Goal: Transaction & Acquisition: Purchase product/service

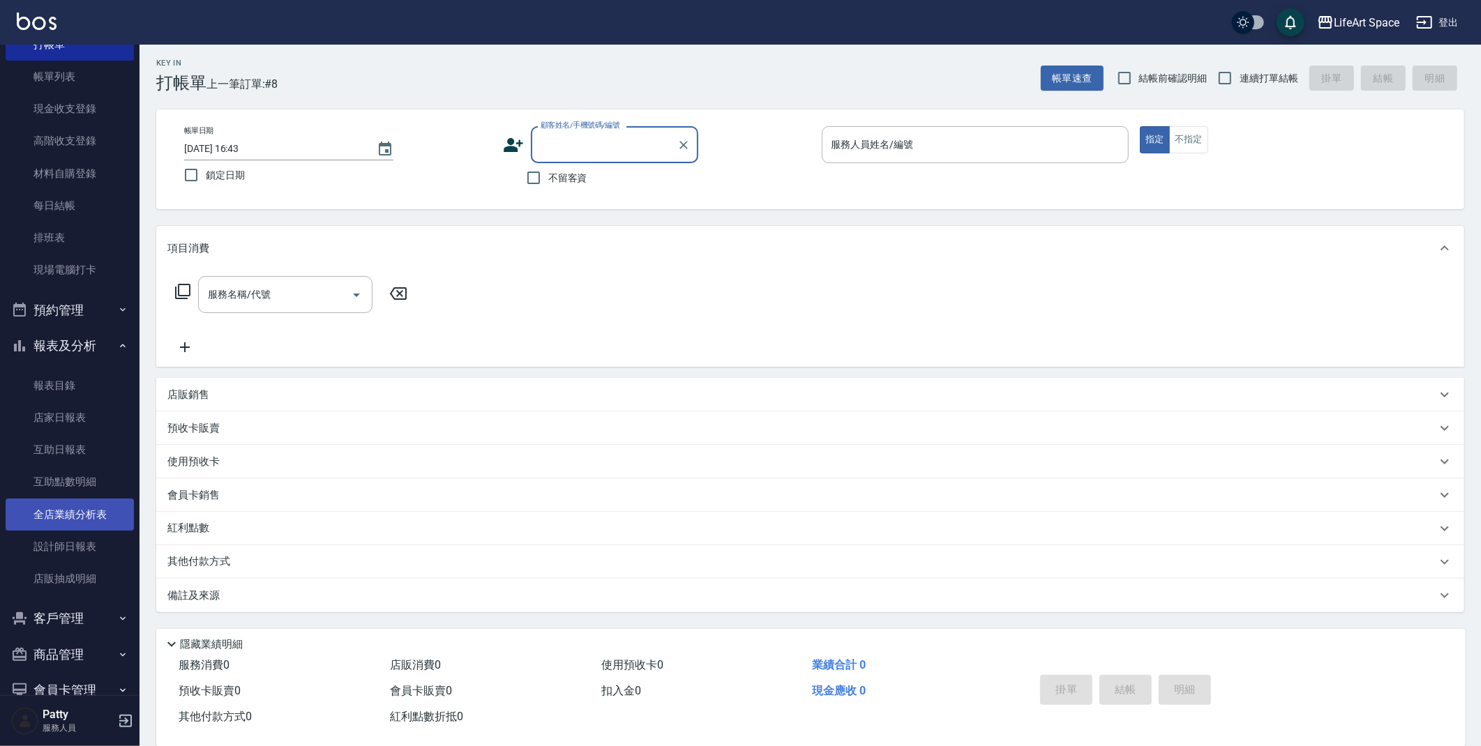
scroll to position [100, 0]
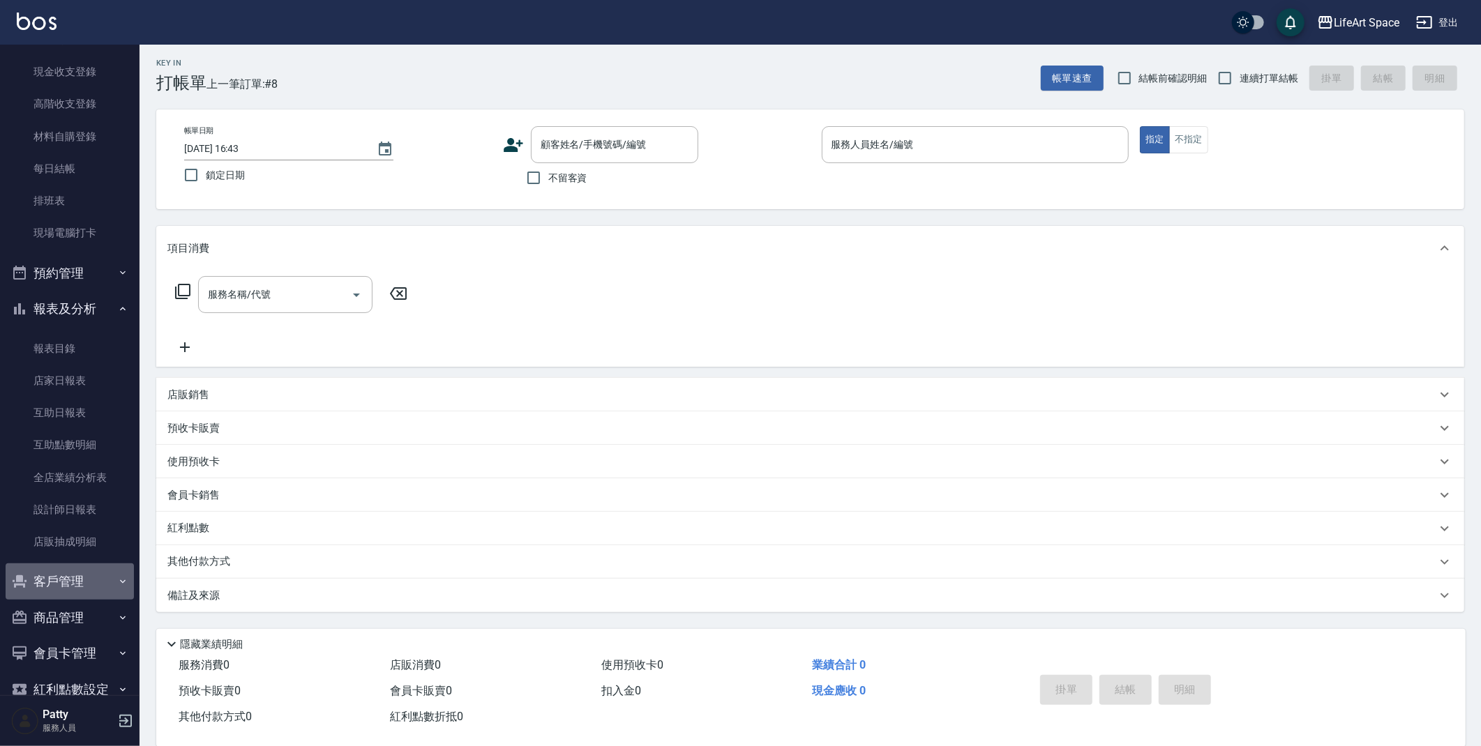
click at [74, 571] on button "客戶管理" at bounding box center [70, 582] width 128 height 36
click at [80, 620] on link "客戶列表" at bounding box center [70, 621] width 128 height 32
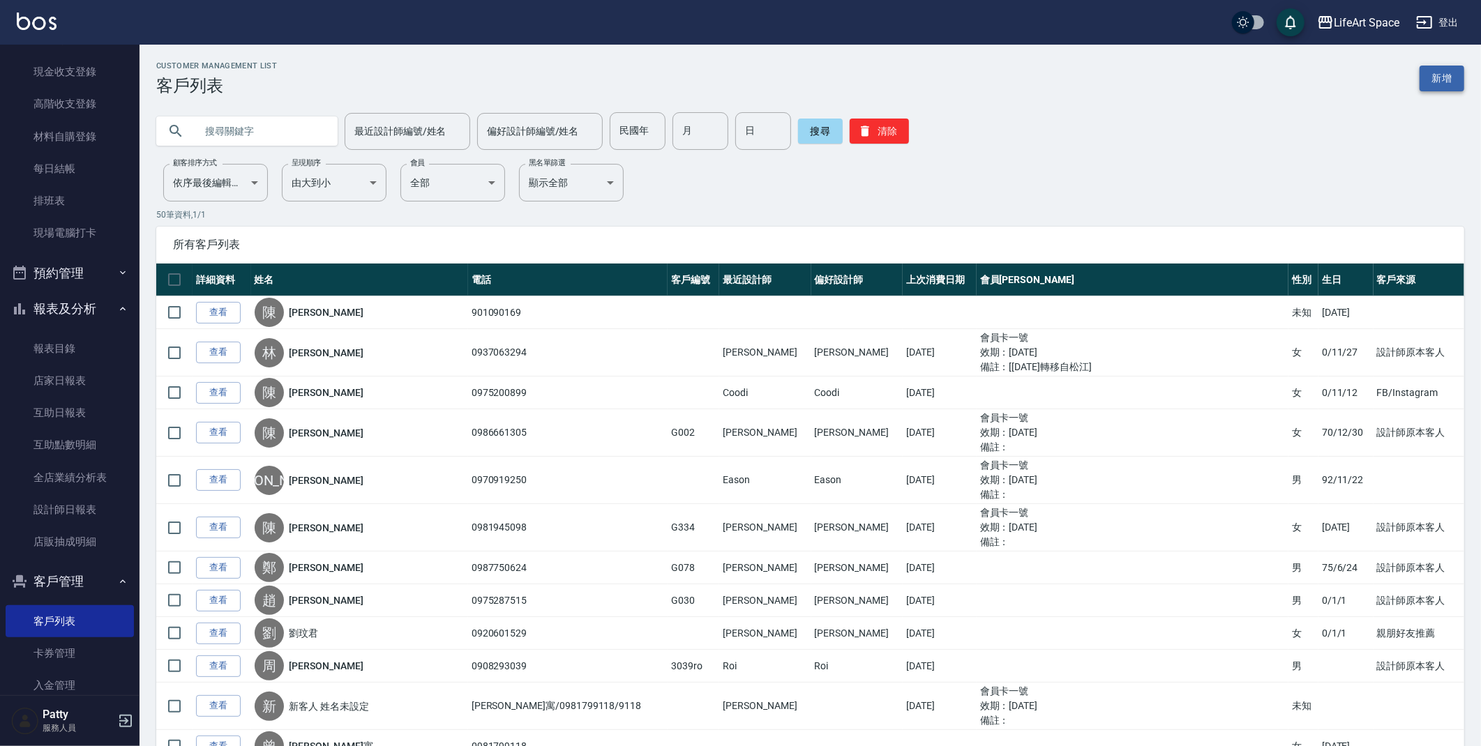
click at [1458, 80] on link "新增" at bounding box center [1442, 79] width 45 height 26
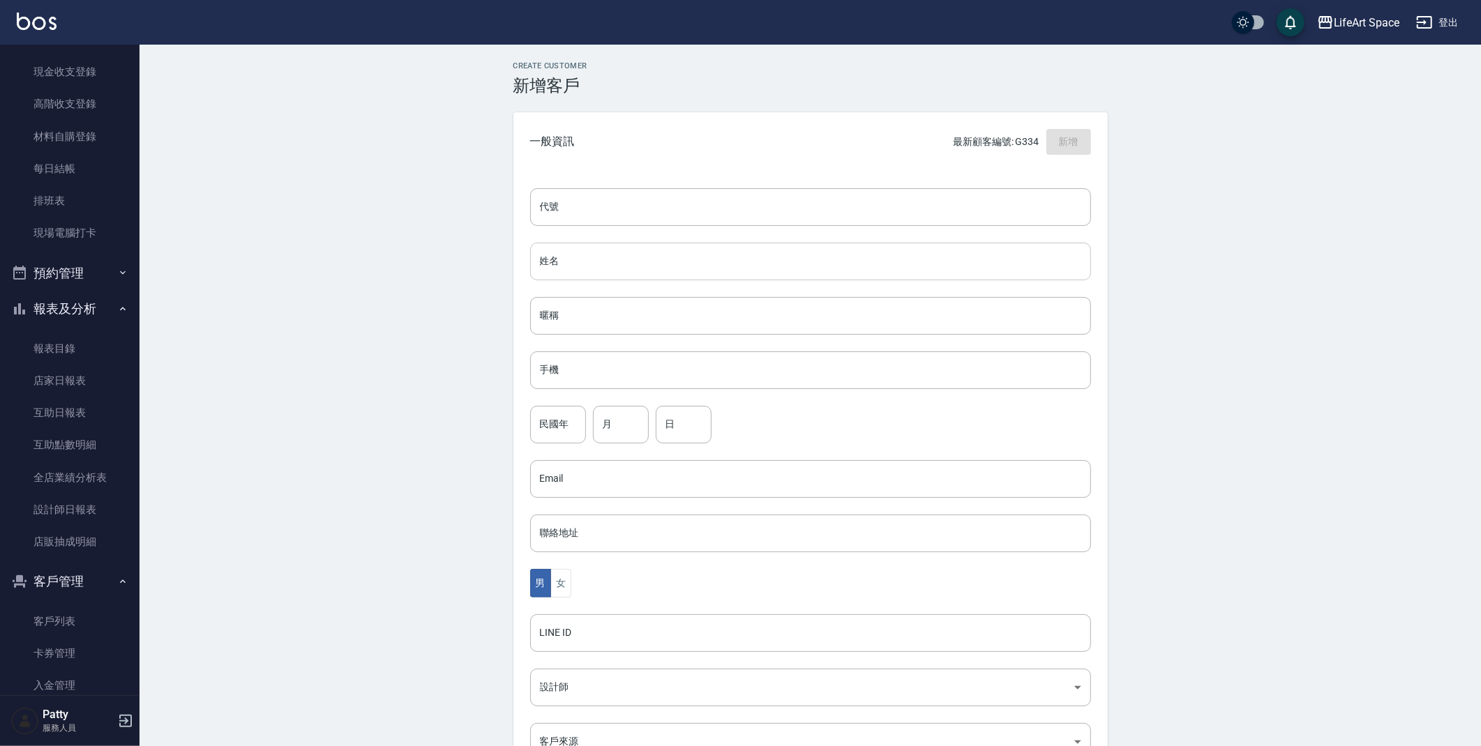
click at [639, 263] on input "姓名" at bounding box center [810, 262] width 561 height 38
type input "[PERSON_NAME]"
click at [634, 372] on input "手機" at bounding box center [810, 371] width 561 height 38
type input "0910102452"
click at [566, 589] on button "女" at bounding box center [560, 583] width 21 height 29
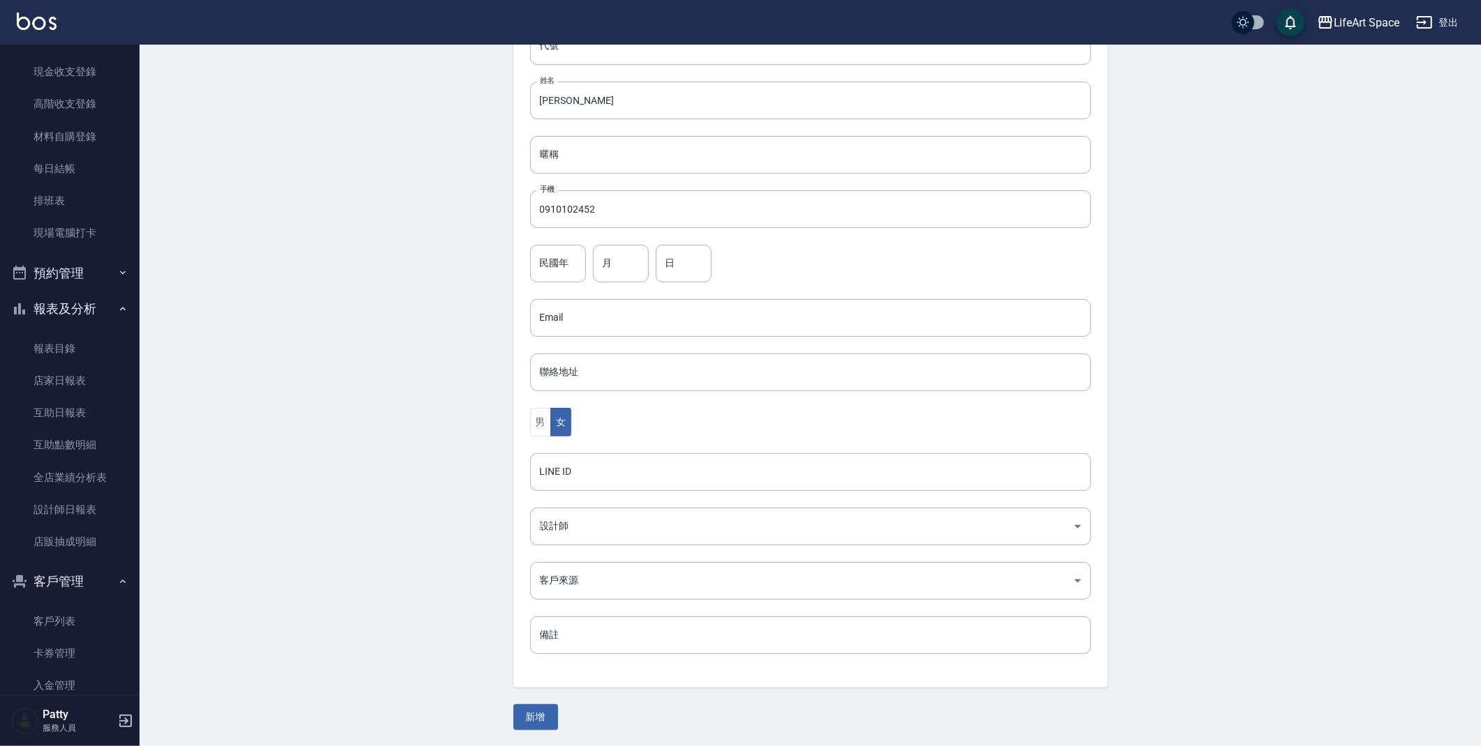
scroll to position [162, 0]
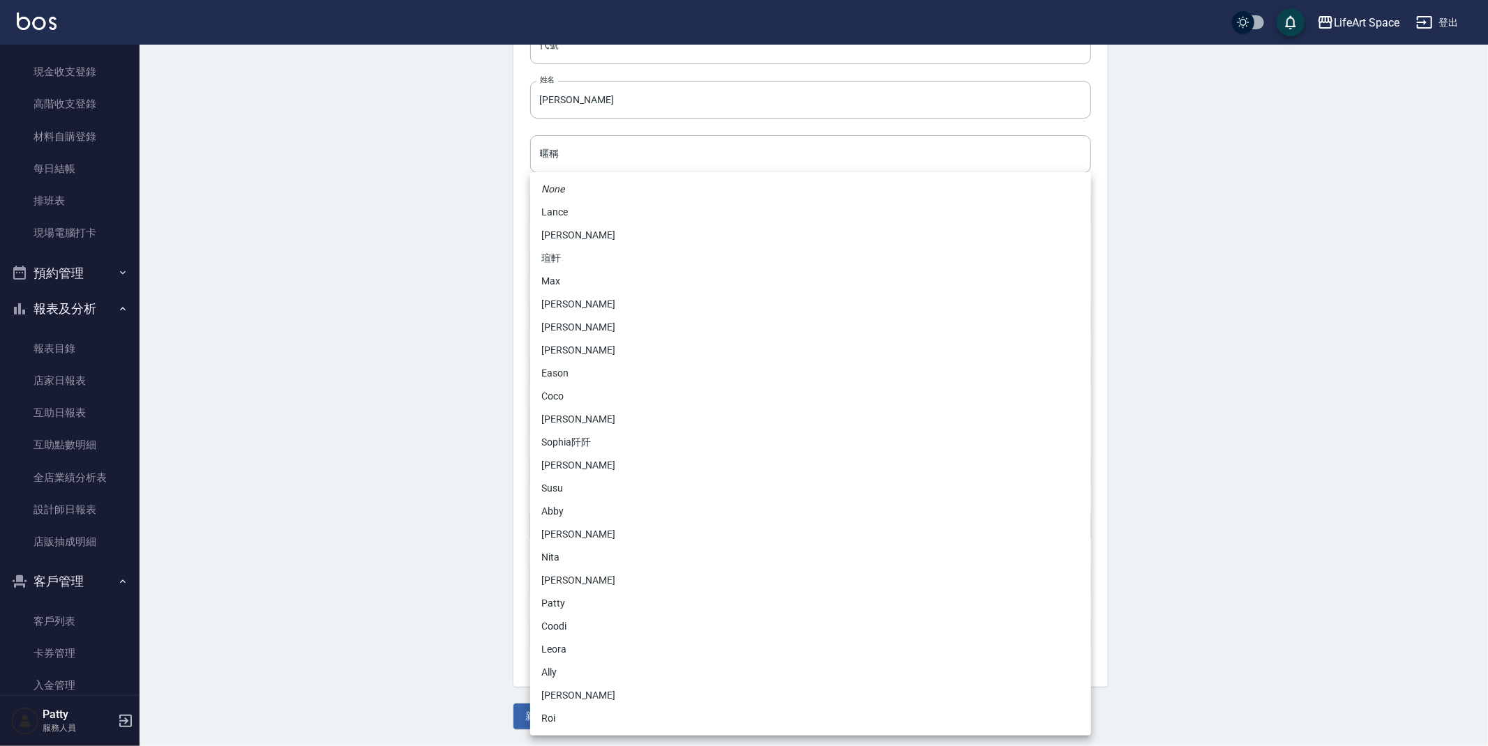
click at [618, 525] on body "LifeArt Space 登出 櫃檯作業 打帳單 帳單列表 現金收支登錄 高階收支登錄 材料自購登錄 每日結帳 排班表 現場電腦打卡 預約管理 預約管理 單…" at bounding box center [744, 292] width 1488 height 908
click at [632, 238] on li "[PERSON_NAME]" at bounding box center [810, 235] width 561 height 23
type input "3fd5e77f-d133-45c9-9c8a-ccd66447b9d8"
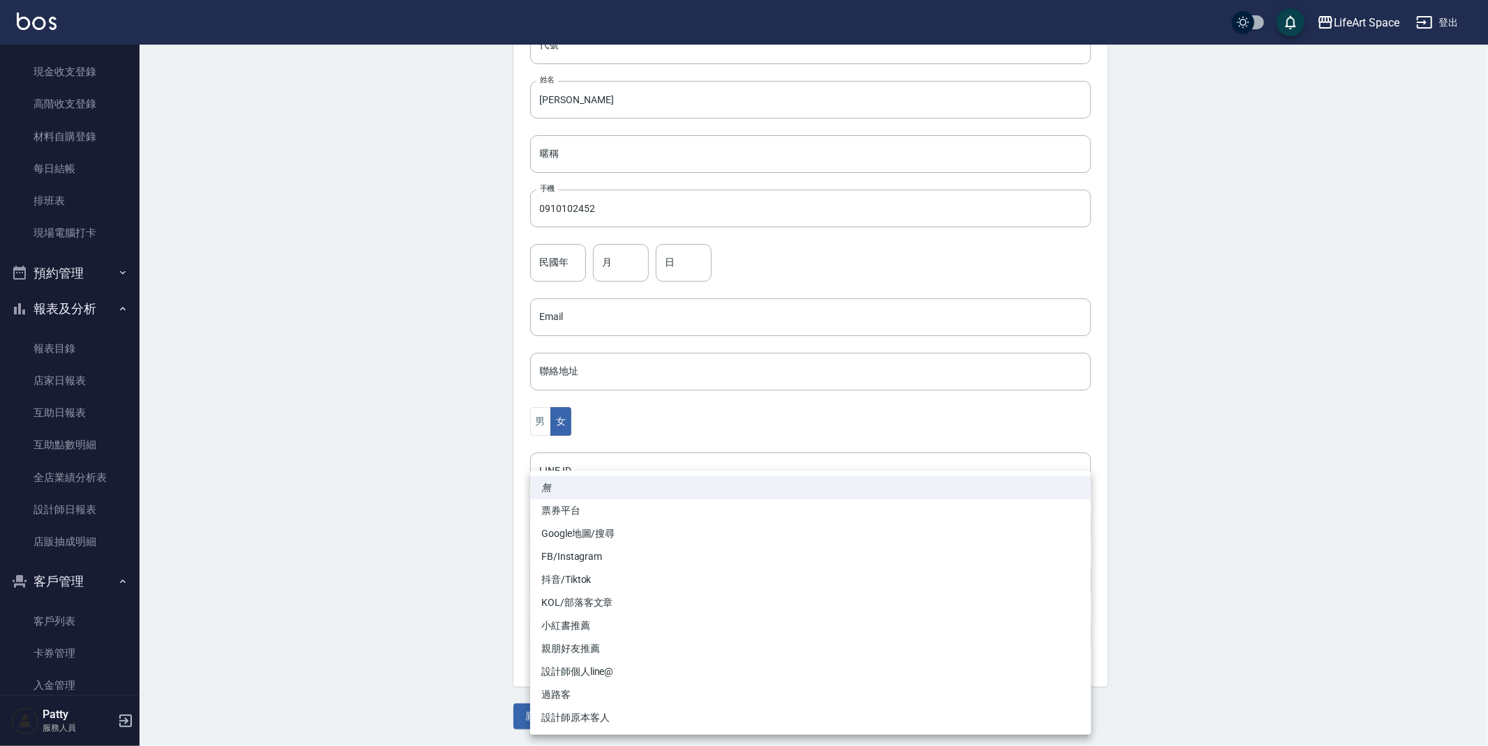
click at [608, 591] on body "LifeArt Space 登出 櫃檯作業 打帳單 帳單列表 現金收支登錄 高階收支登錄 材料自購登錄 每日結帳 排班表 現場電腦打卡 預約管理 預約管理 單…" at bounding box center [744, 292] width 1488 height 908
click at [623, 561] on li "FB/Instagram" at bounding box center [810, 556] width 561 height 23
type input "FB/Instagram"
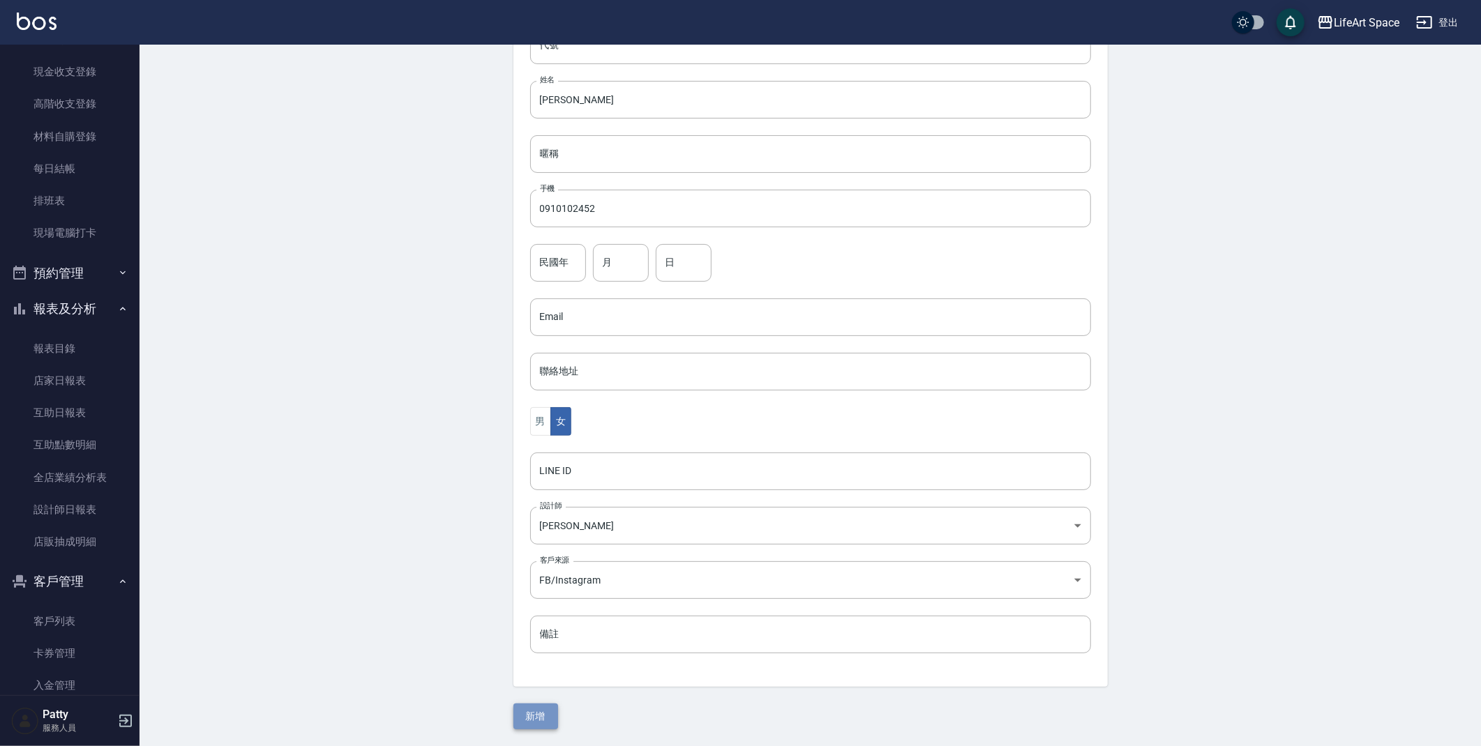
click at [537, 728] on button "新增" at bounding box center [535, 717] width 45 height 26
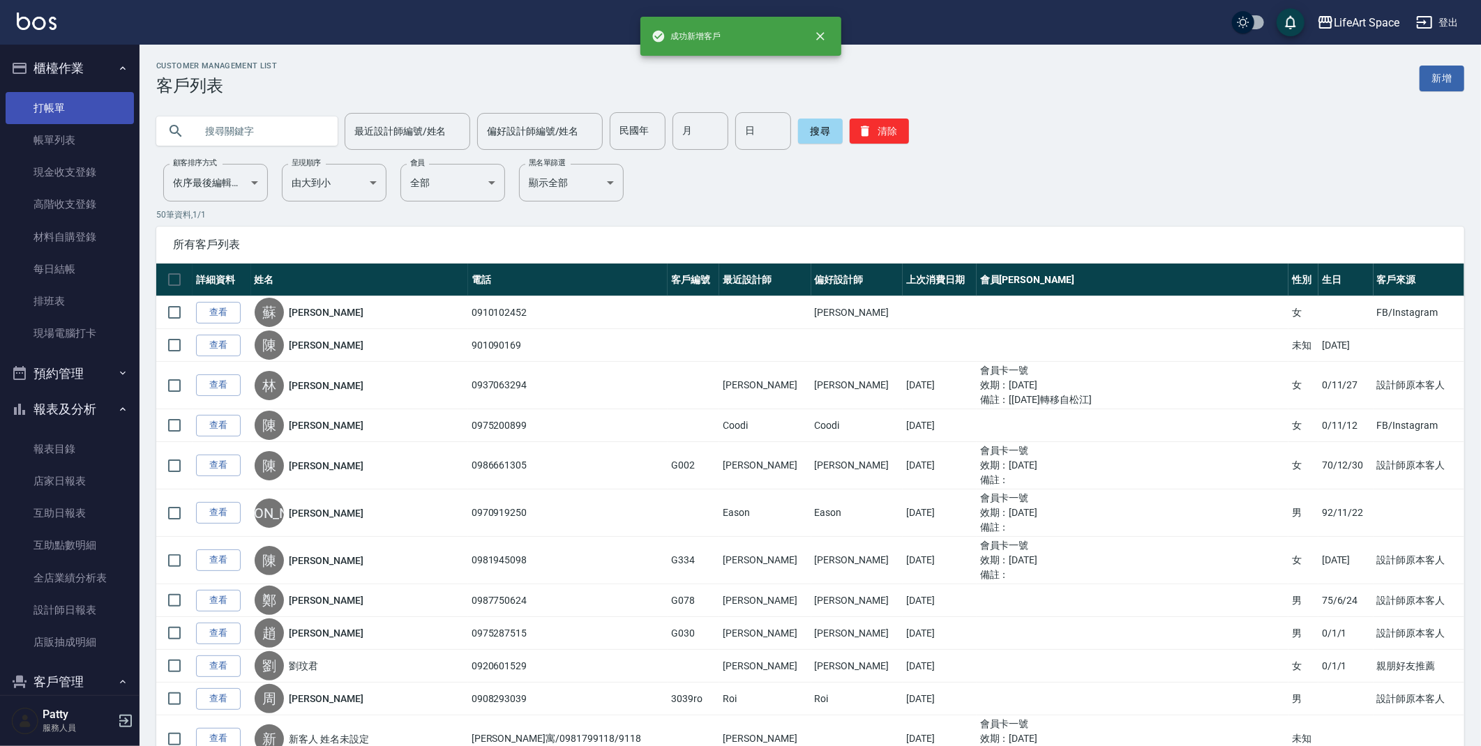
click at [67, 113] on link "打帳單" at bounding box center [70, 108] width 128 height 32
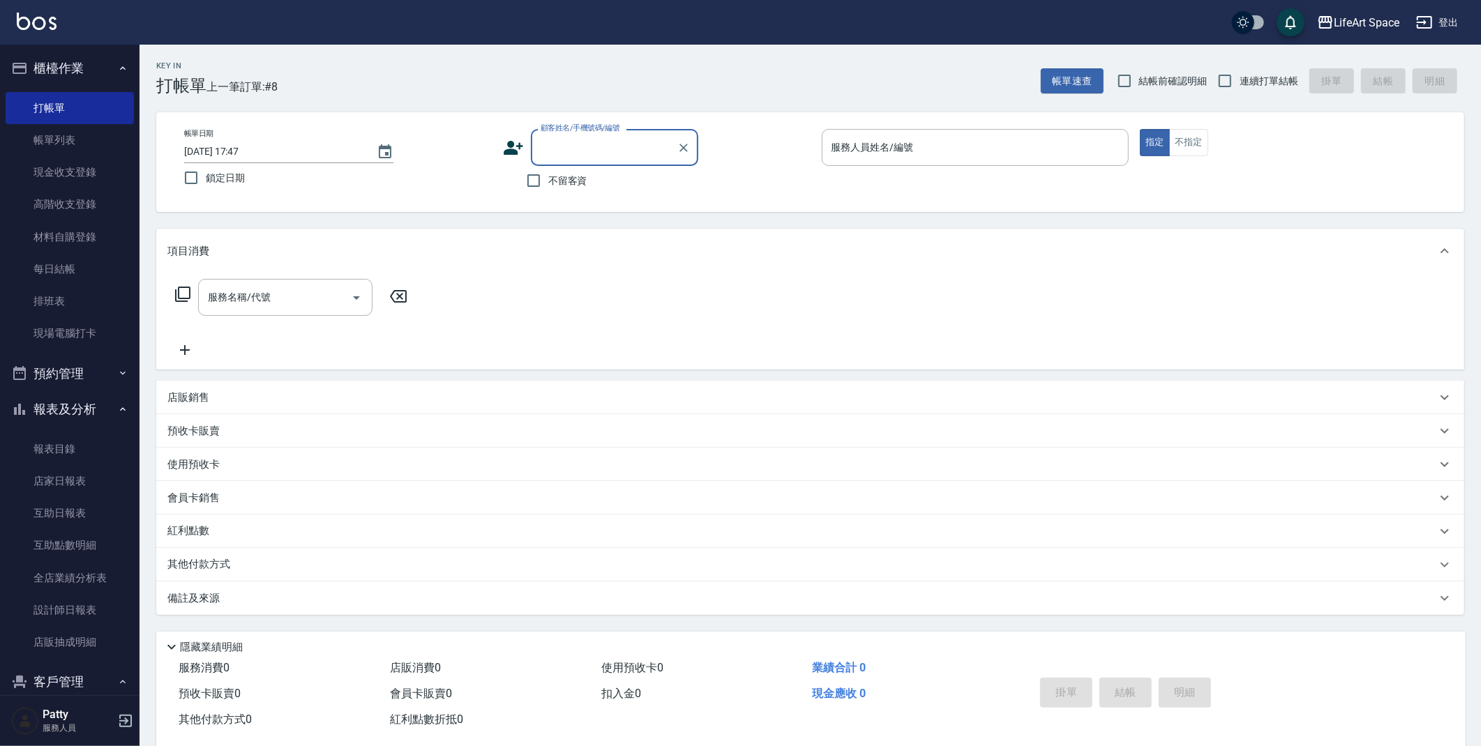
click at [531, 154] on div "顧客姓名/手機號碼/編號" at bounding box center [614, 147] width 167 height 37
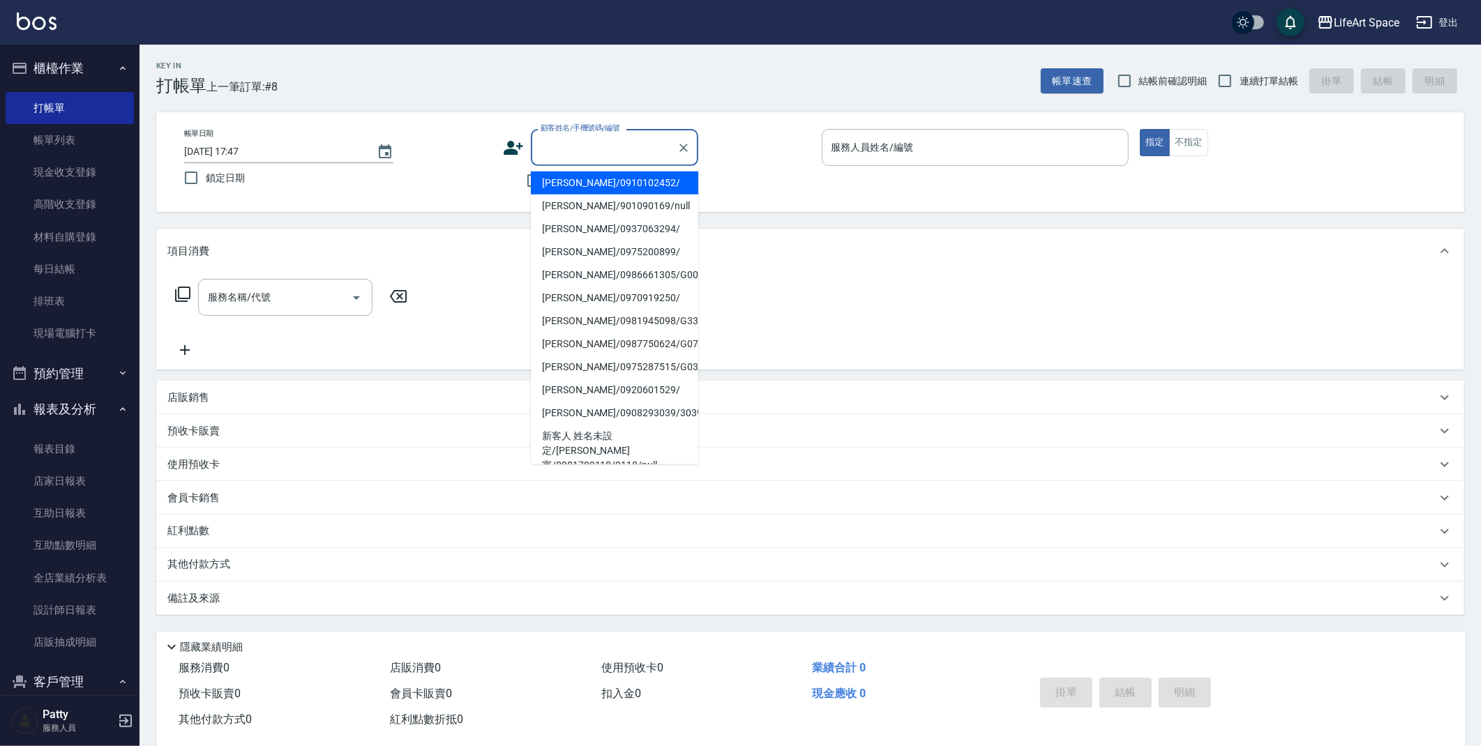
click at [557, 182] on li "[PERSON_NAME]/0910102452/" at bounding box center [614, 183] width 167 height 23
type input "[PERSON_NAME]/0910102452/"
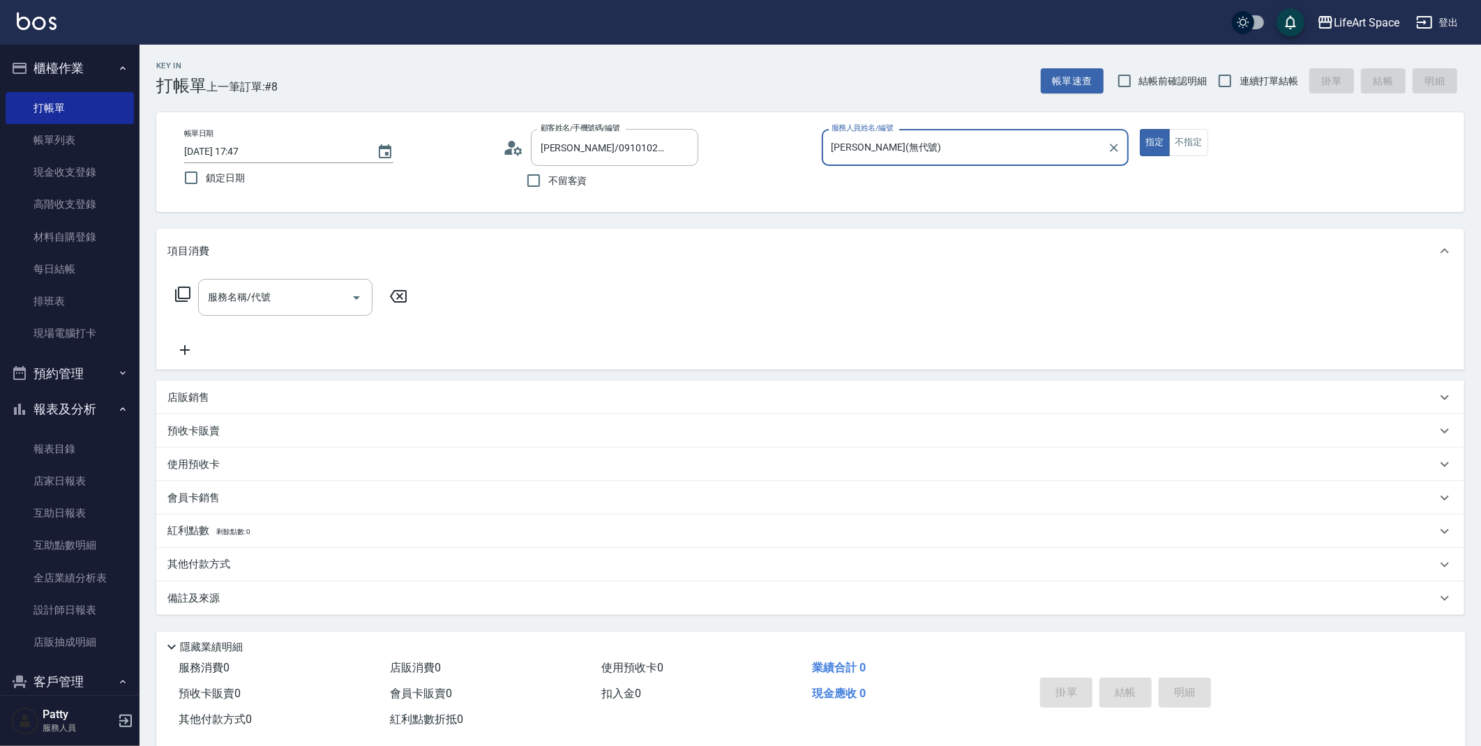
type input "[PERSON_NAME](無代號)"
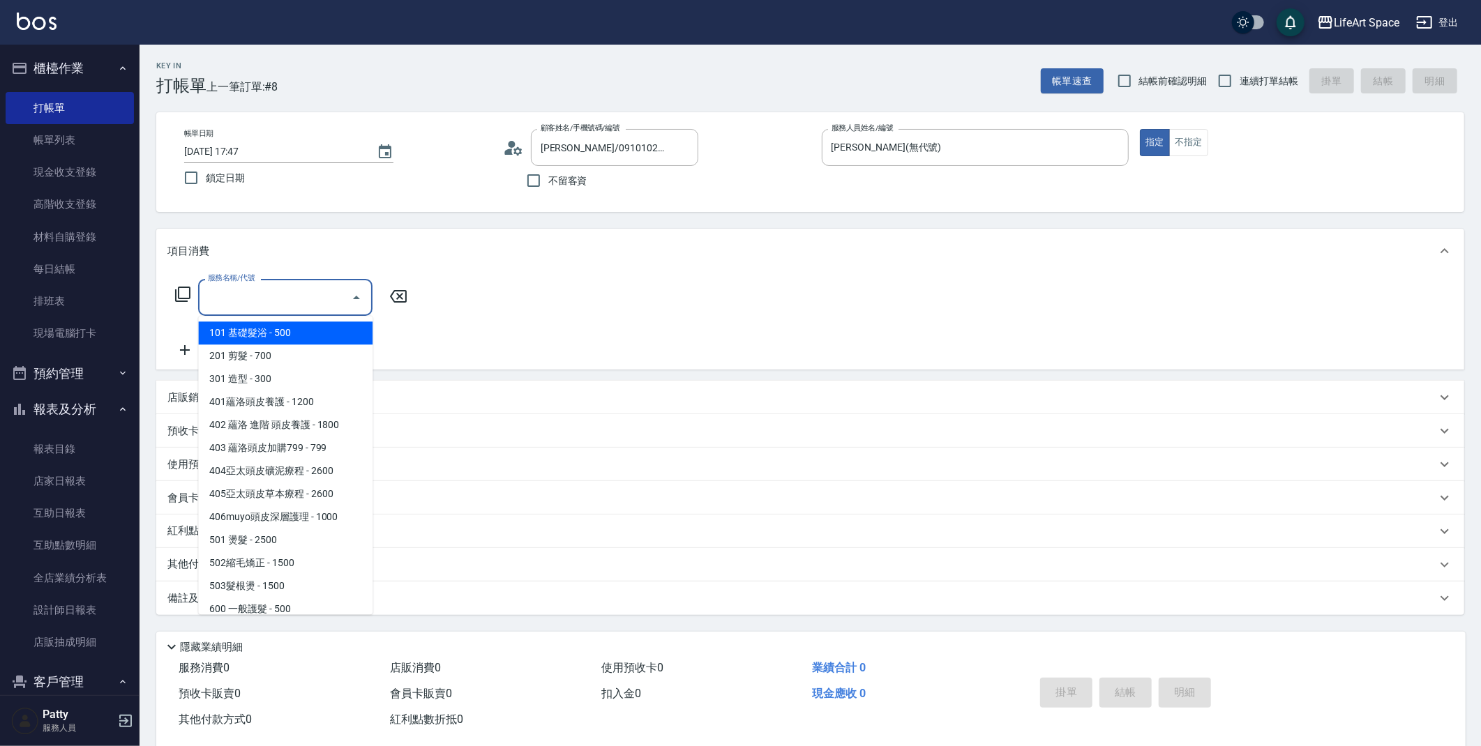
click at [303, 299] on input "服務名稱/代號" at bounding box center [274, 297] width 141 height 24
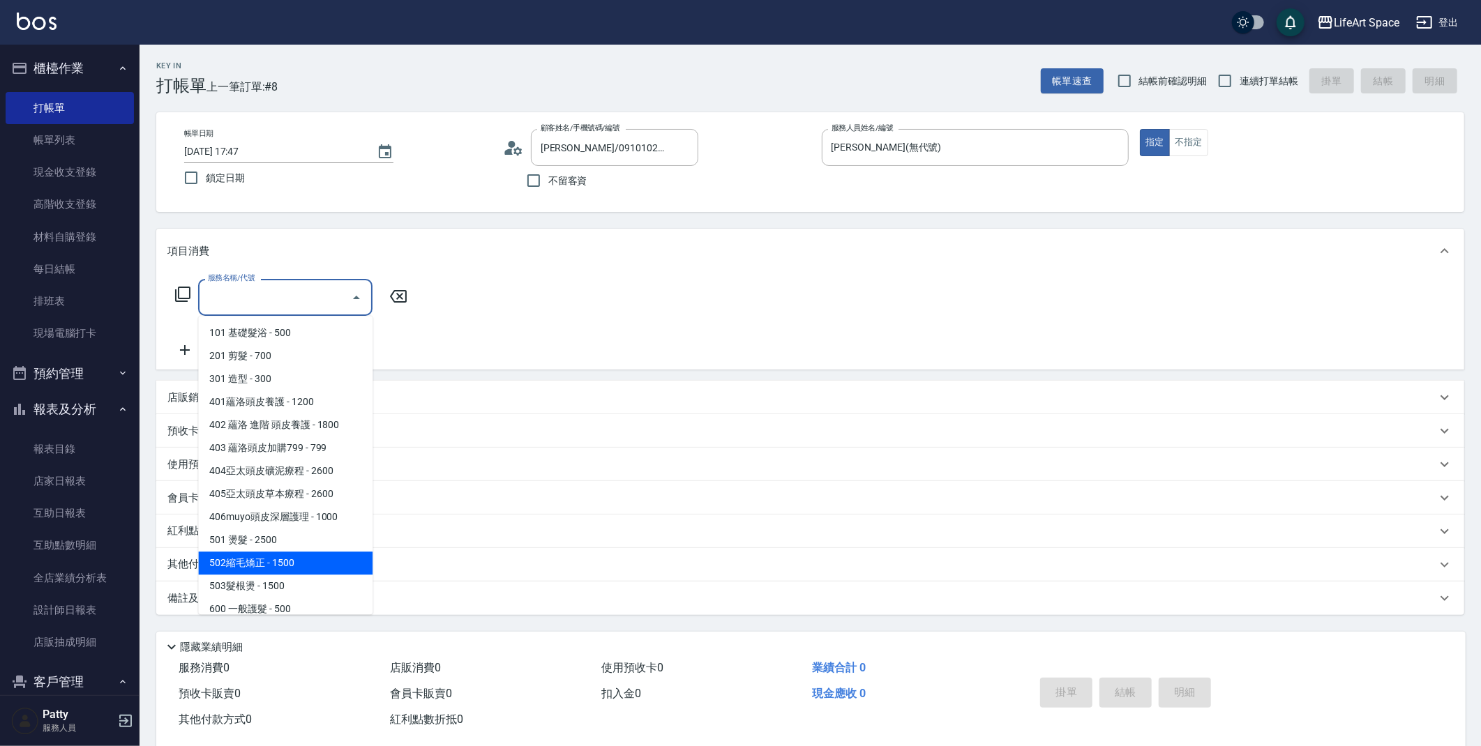
click at [333, 559] on span "502縮毛矯正 - 1500" at bounding box center [285, 563] width 174 height 23
type input "502縮毛矯正 (502)"
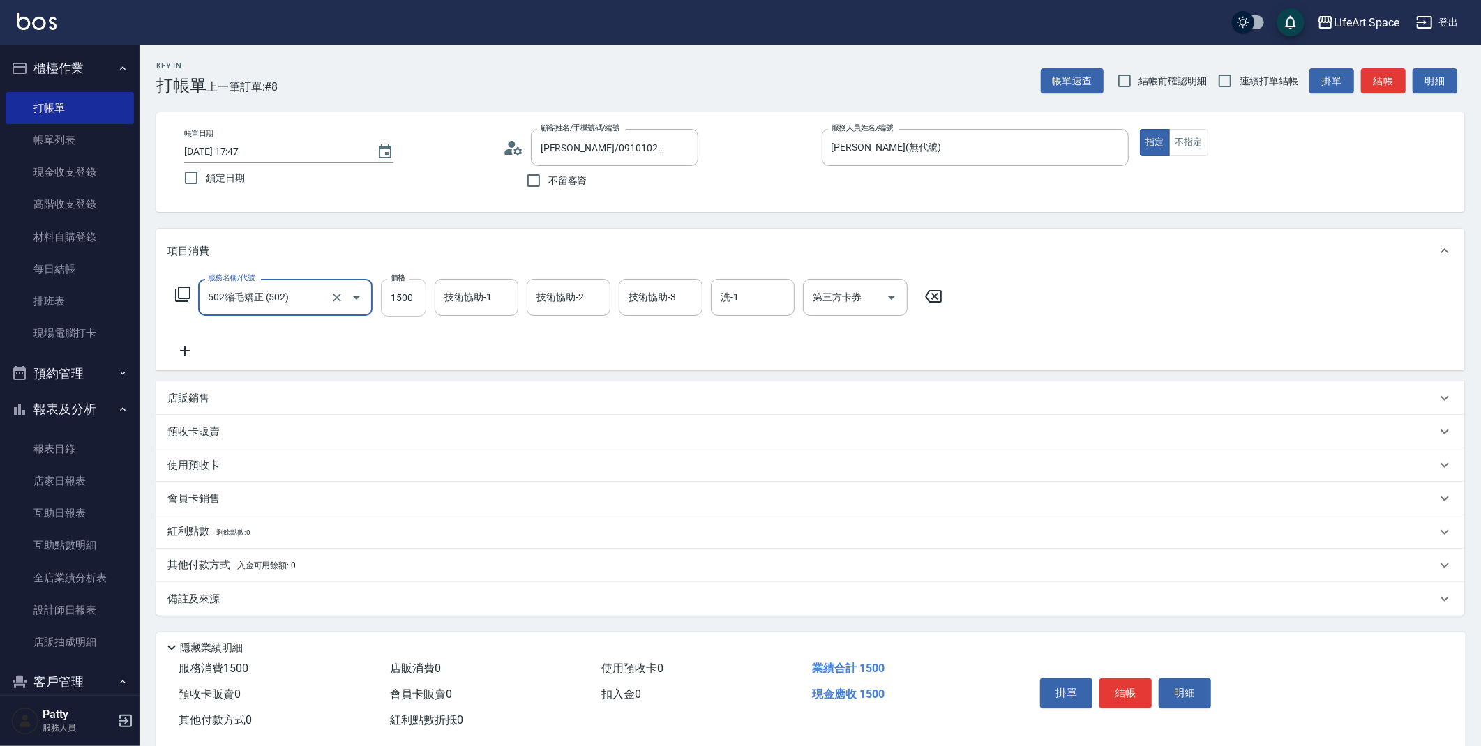
click at [393, 301] on input "1500" at bounding box center [403, 298] width 45 height 38
click at [405, 294] on input "1500" at bounding box center [403, 298] width 45 height 38
type input "2000"
click at [280, 587] on div "備註及來源" at bounding box center [810, 598] width 1308 height 33
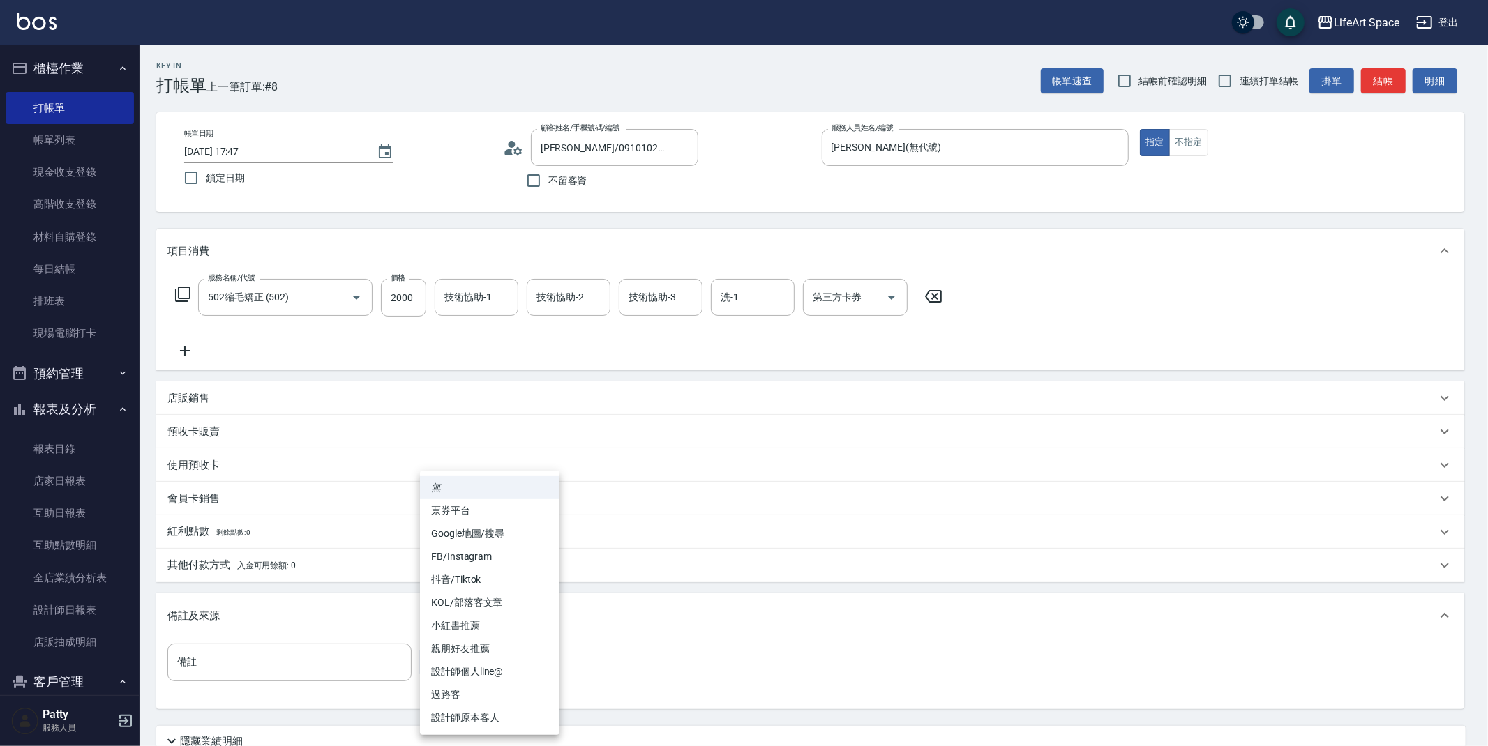
click at [430, 649] on body "LifeArt Space 登出 櫃檯作業 打帳單 帳單列表 現金收支登錄 高階收支登錄 材料自購登錄 每日結帳 排班表 現場電腦打卡 預約管理 預約管理 單…" at bounding box center [744, 430] width 1488 height 861
click at [481, 559] on li "FB/Instagram" at bounding box center [490, 556] width 140 height 23
type input "FB/Instagram"
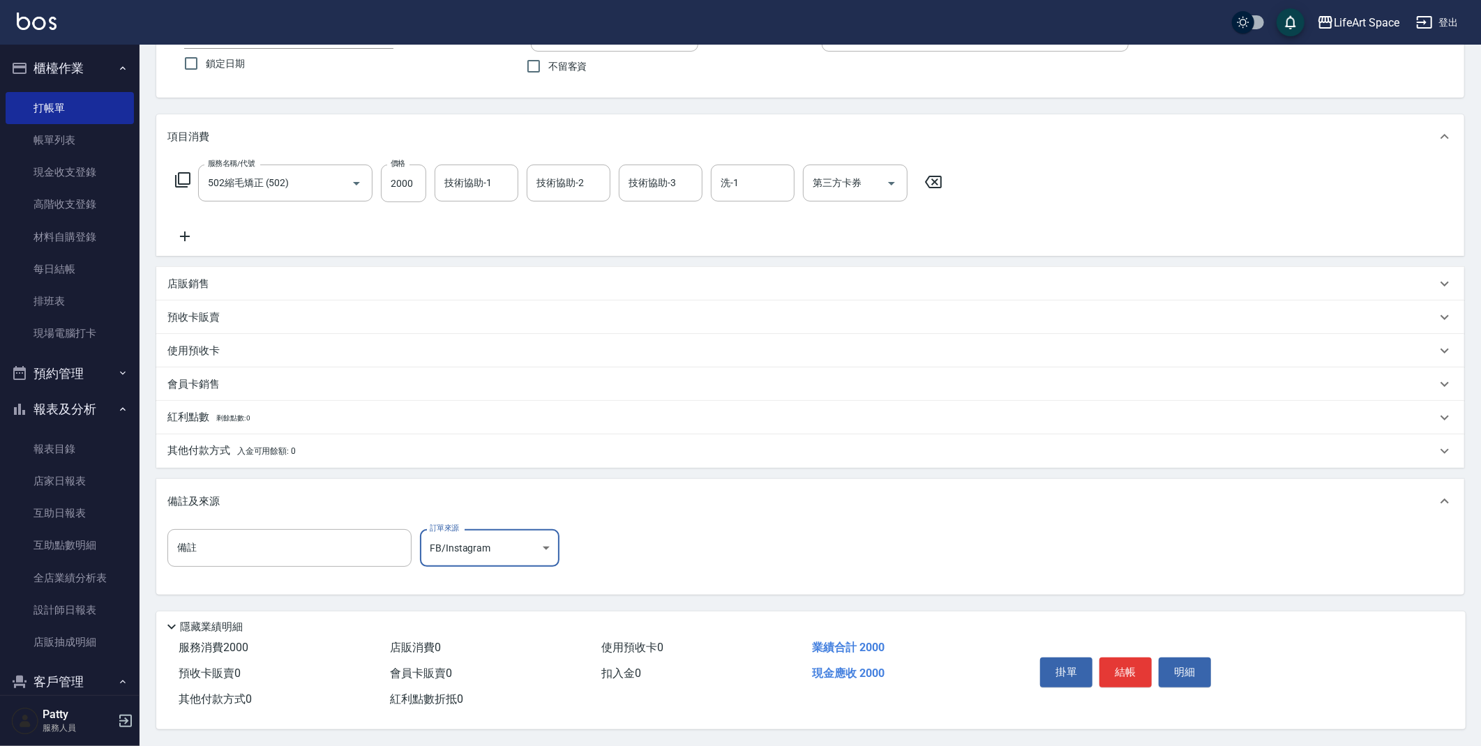
scroll to position [119, 0]
click at [1120, 662] on button "結帳" at bounding box center [1125, 672] width 52 height 29
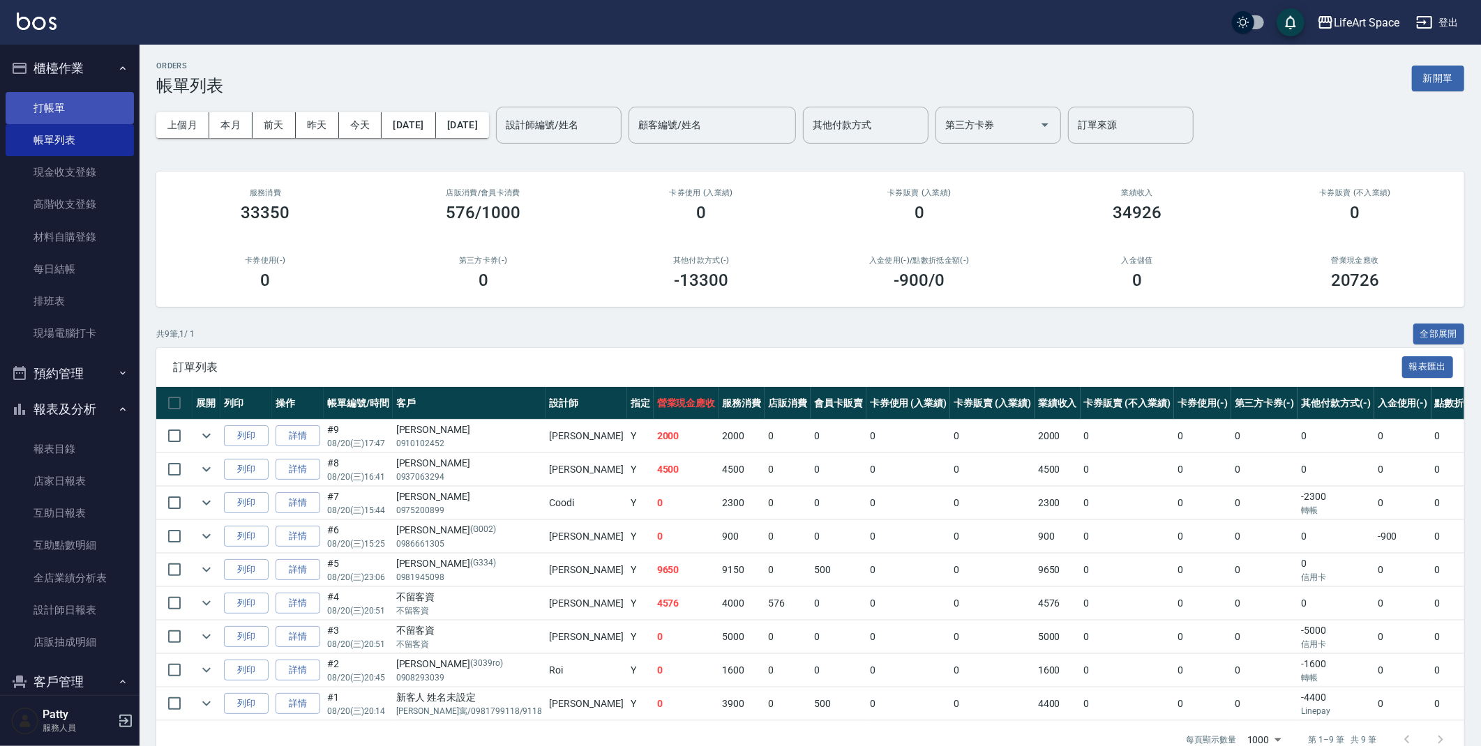
click at [126, 112] on link "打帳單" at bounding box center [70, 108] width 128 height 32
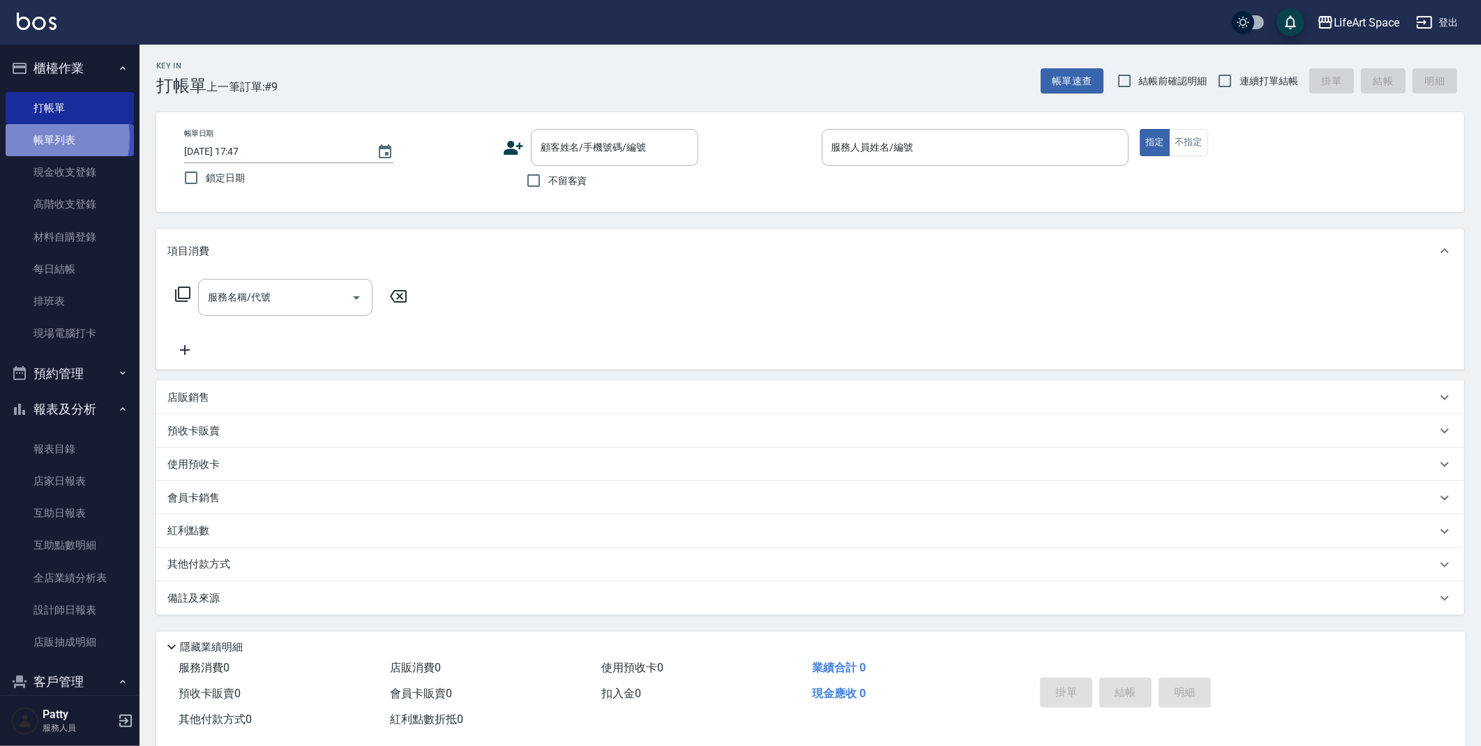
click at [35, 137] on link "帳單列表" at bounding box center [70, 140] width 128 height 32
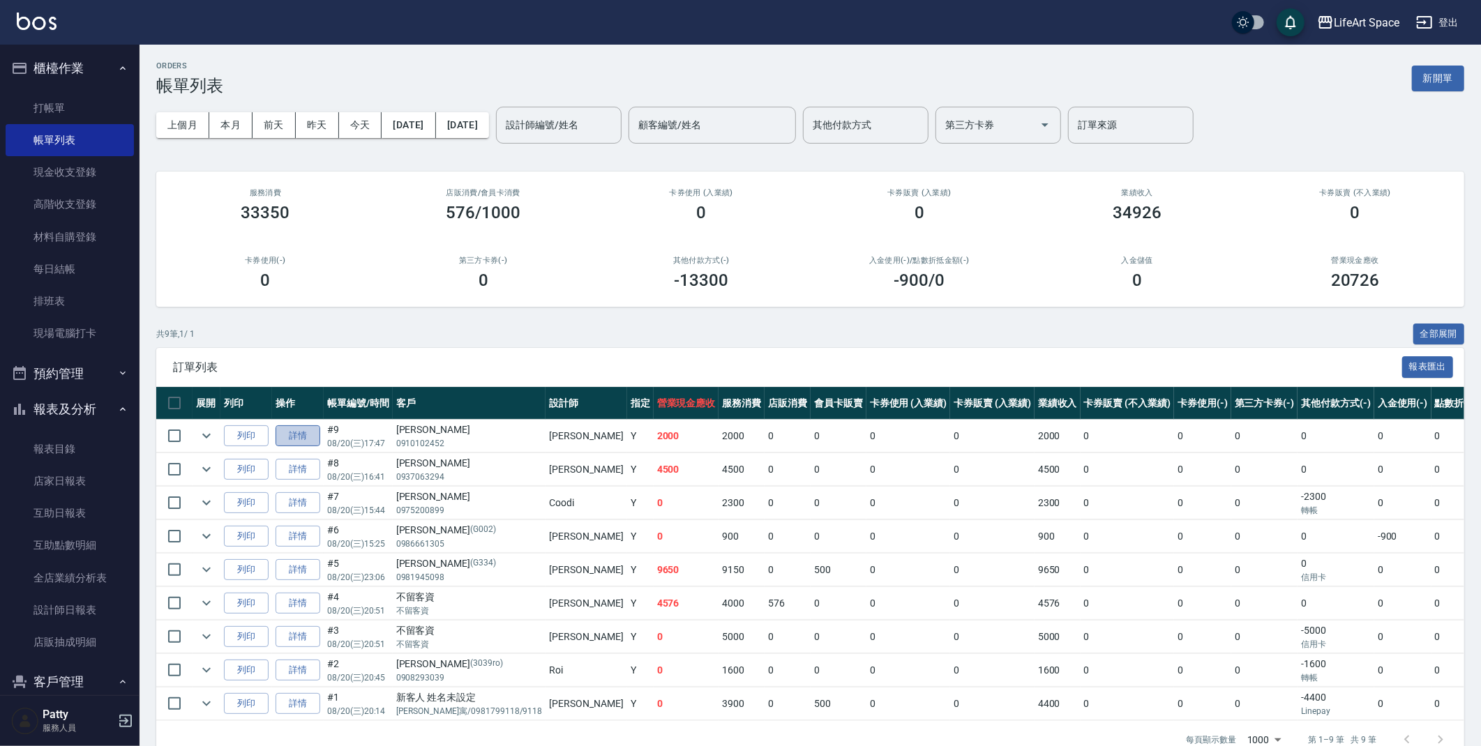
click at [303, 437] on link "詳情" at bounding box center [298, 437] width 45 height 22
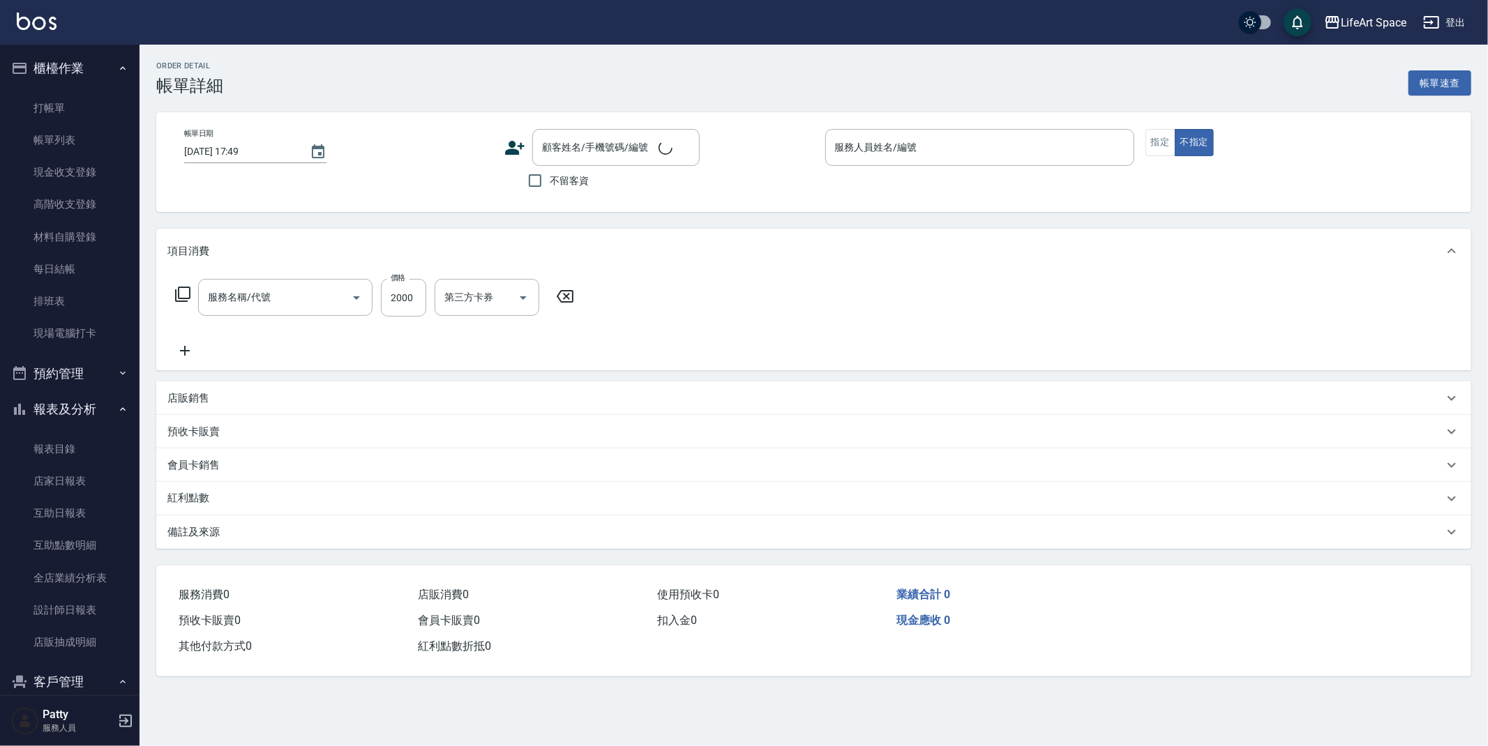
type input "[DATE] 17:47"
type input "[PERSON_NAME](無代號)"
type input "FB/Instagram"
type input "502縮毛矯正 (502)"
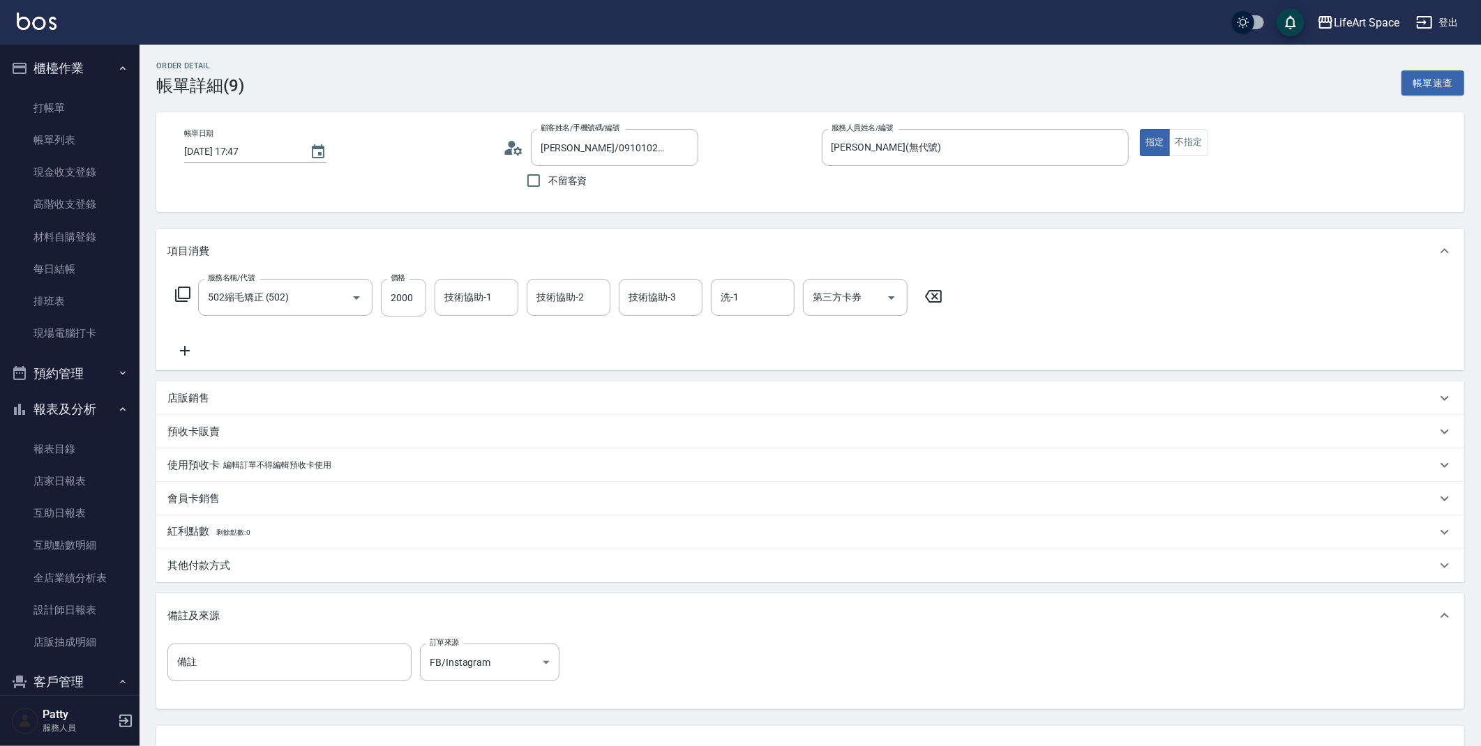
type input "[PERSON_NAME]/0910102452/"
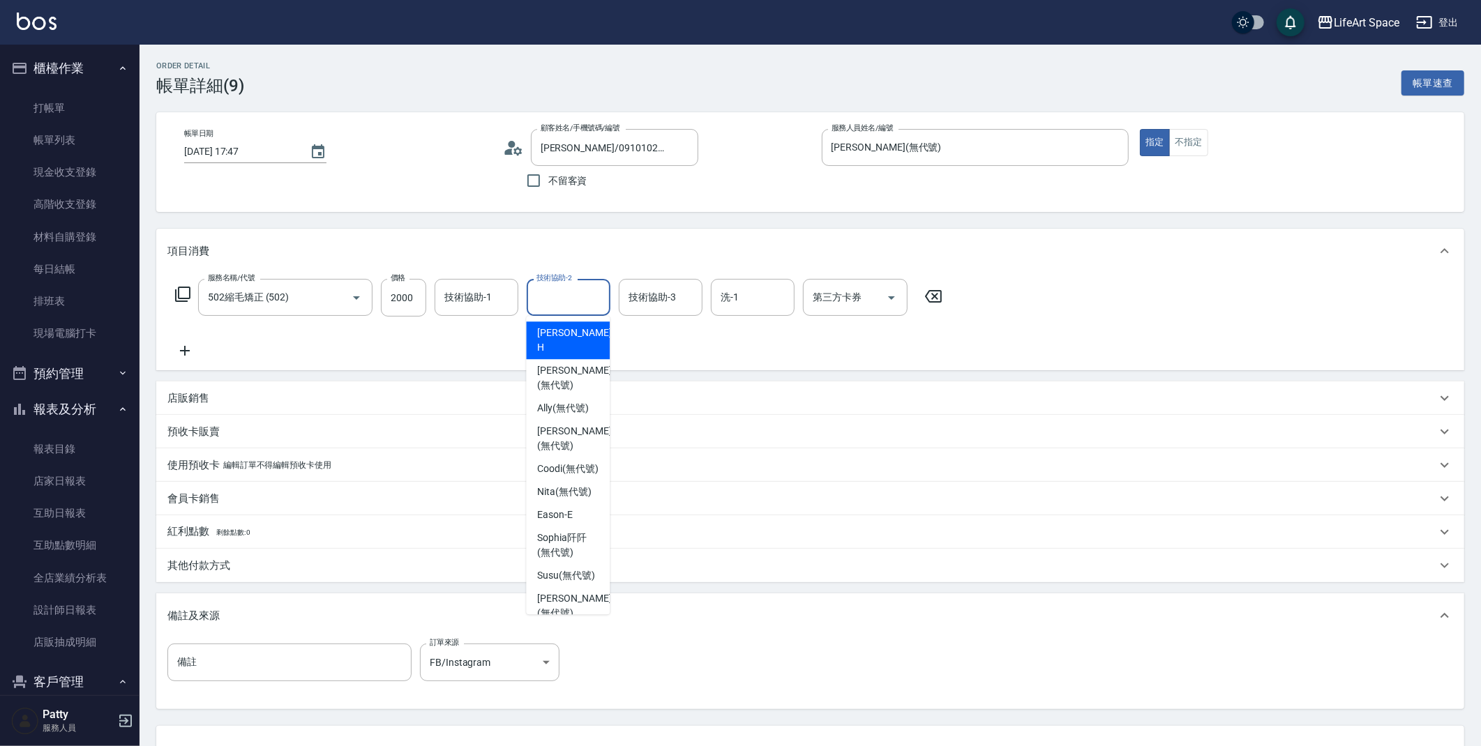
click at [545, 308] on input "技術協助-2" at bounding box center [568, 297] width 71 height 24
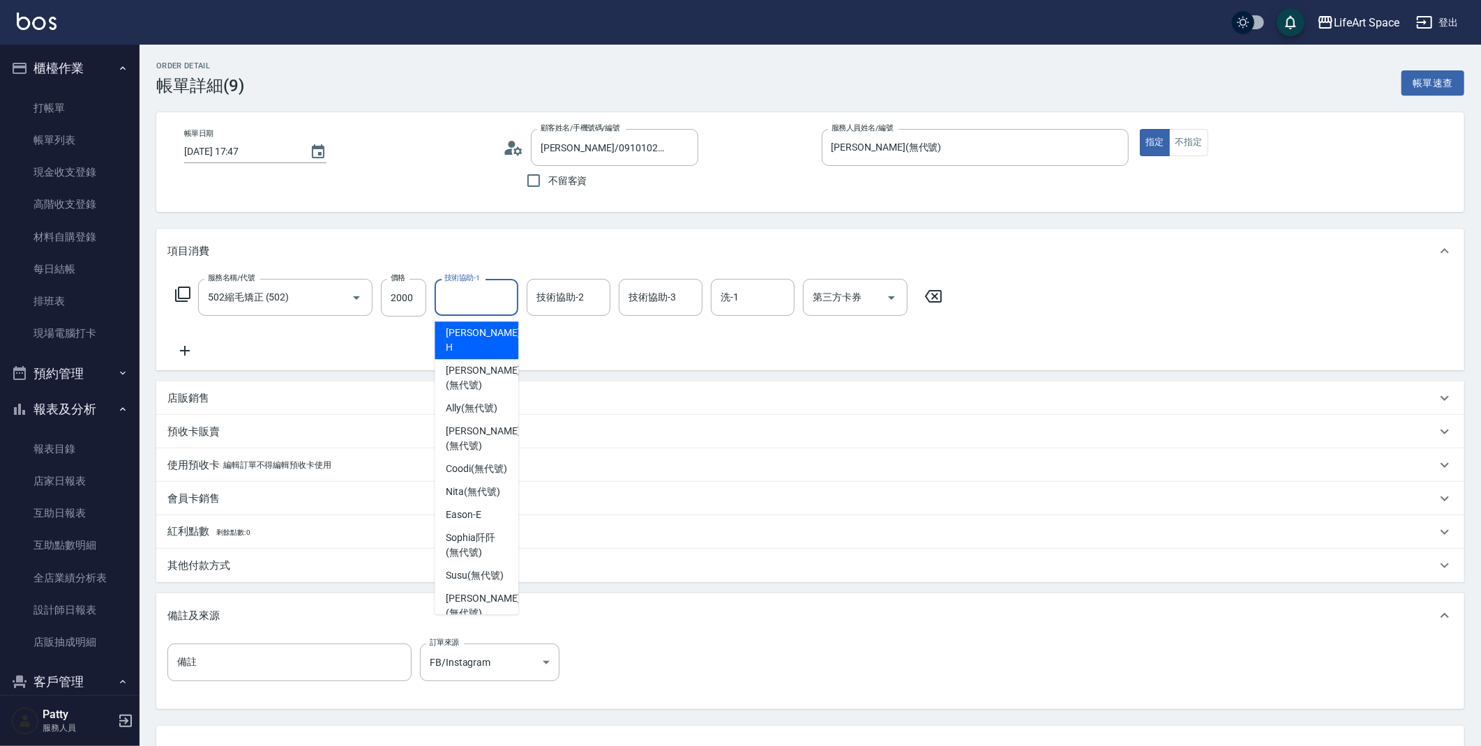
click at [490, 303] on input "技術協助-1" at bounding box center [476, 297] width 71 height 24
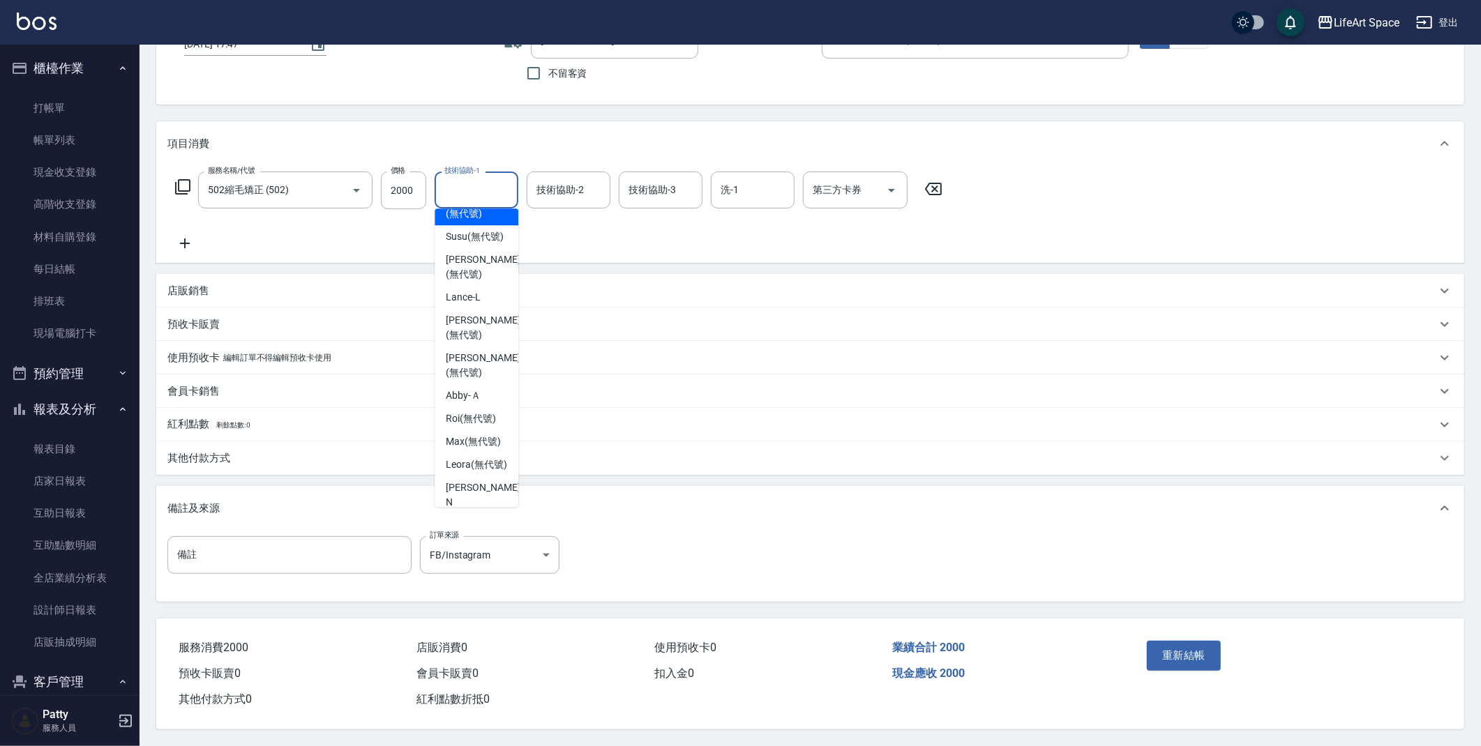
scroll to position [246, 0]
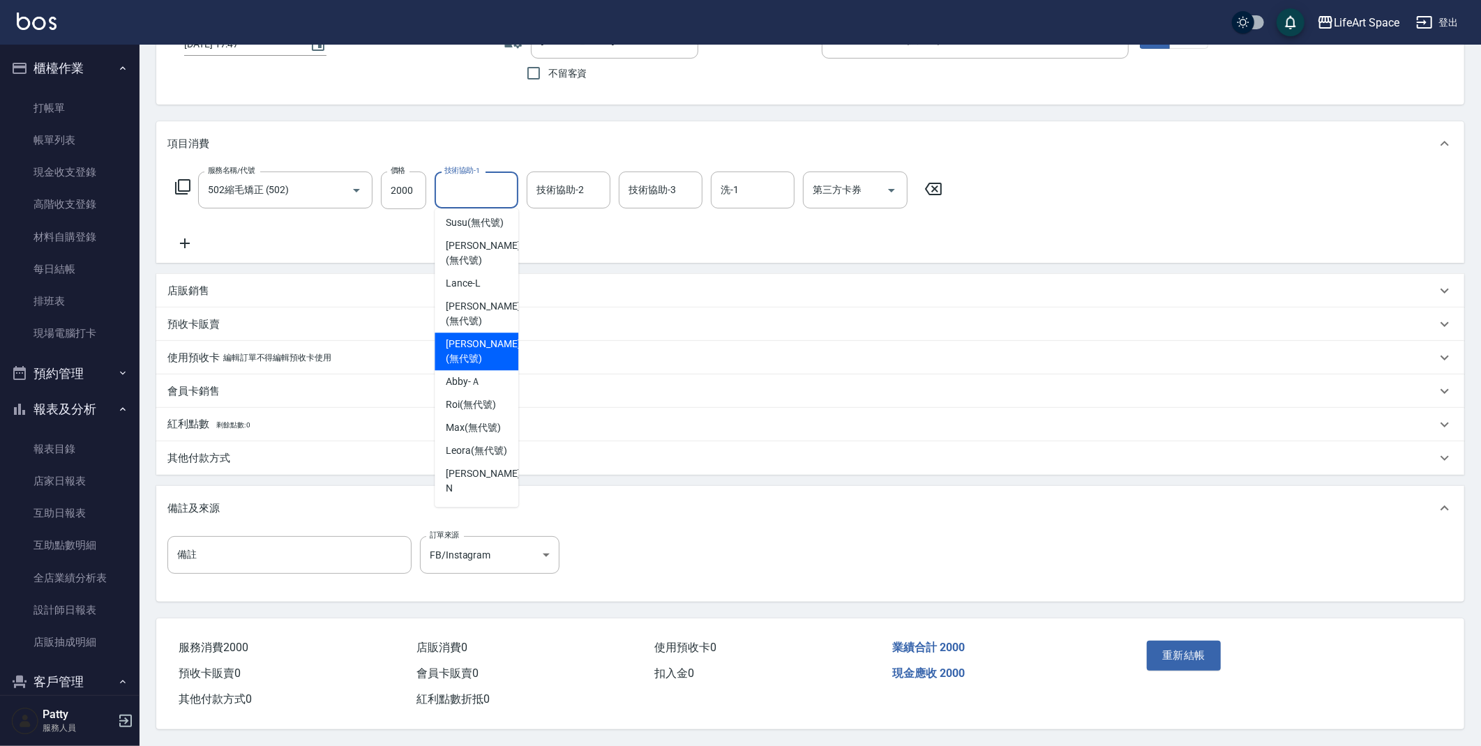
click at [484, 366] on span "[PERSON_NAME] (無代號)" at bounding box center [483, 351] width 74 height 29
type input "[PERSON_NAME](無代號)"
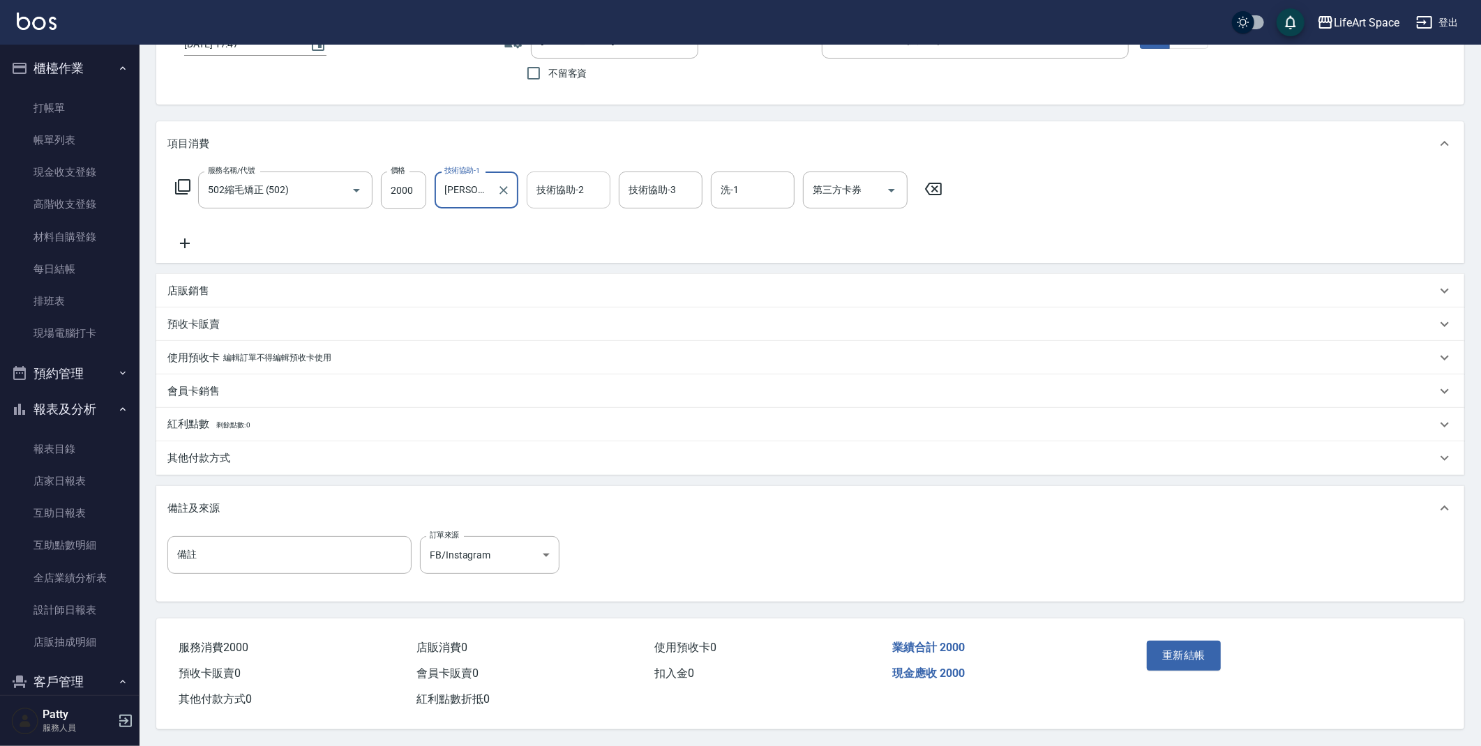
click at [585, 192] on input "技術協助-2" at bounding box center [568, 190] width 71 height 24
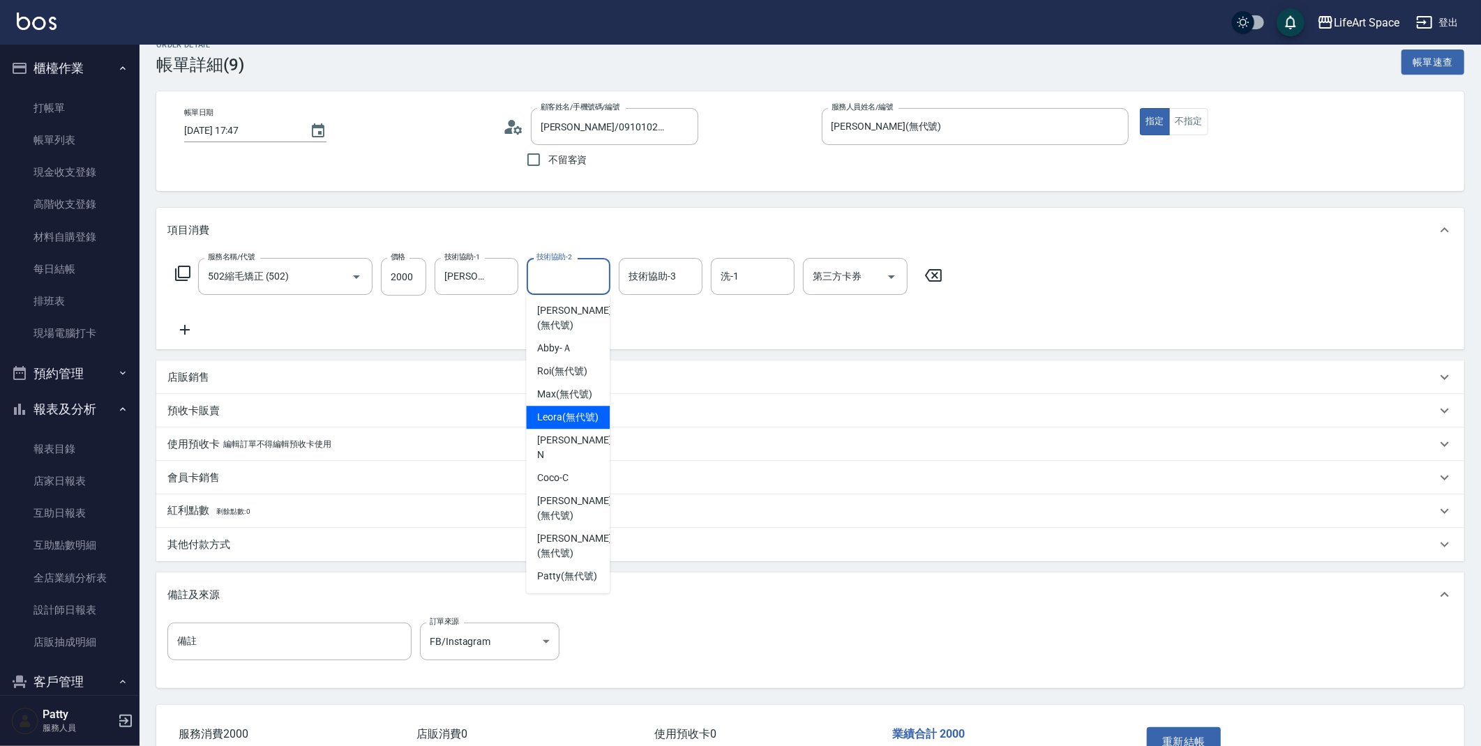
scroll to position [18, 0]
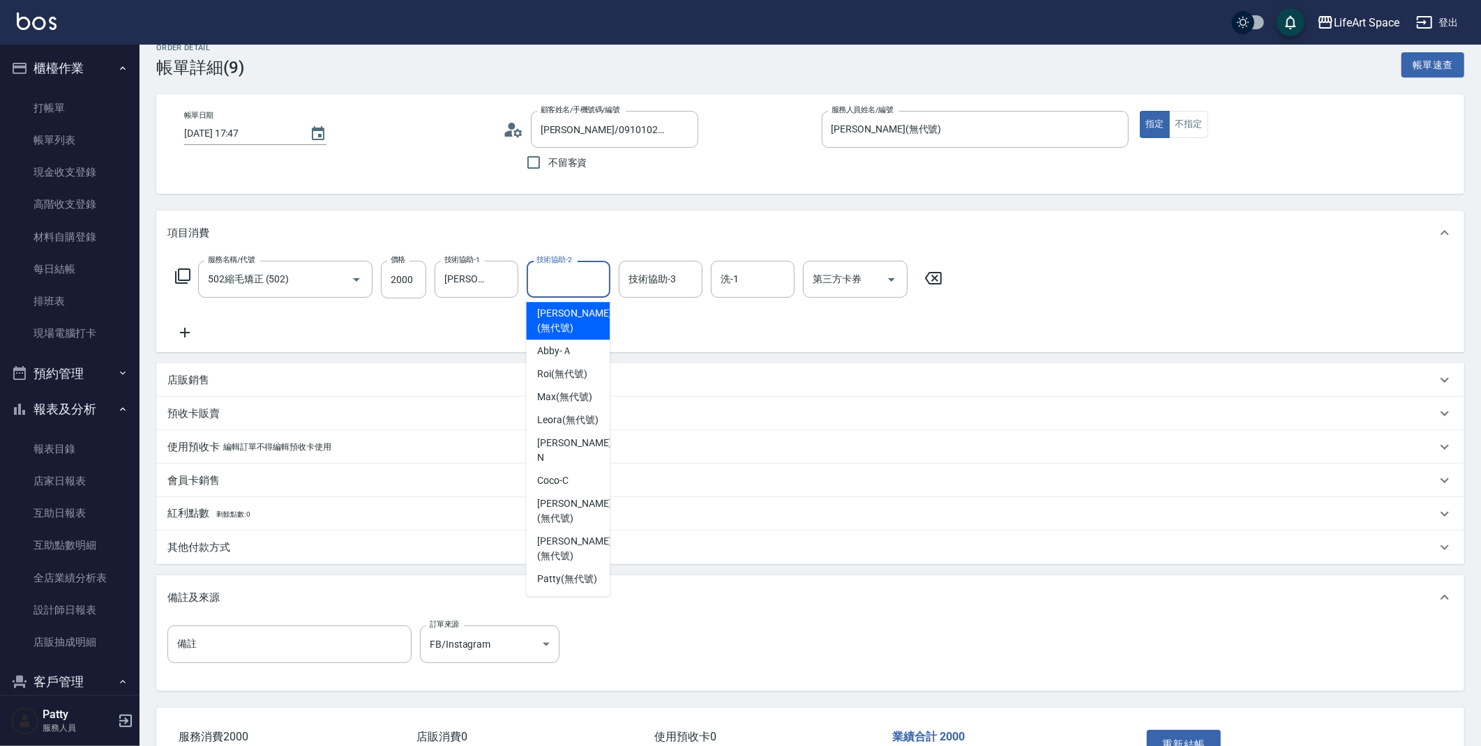
click at [565, 316] on span "[PERSON_NAME] (無代號)" at bounding box center [574, 320] width 74 height 29
type input "[PERSON_NAME](無代號)"
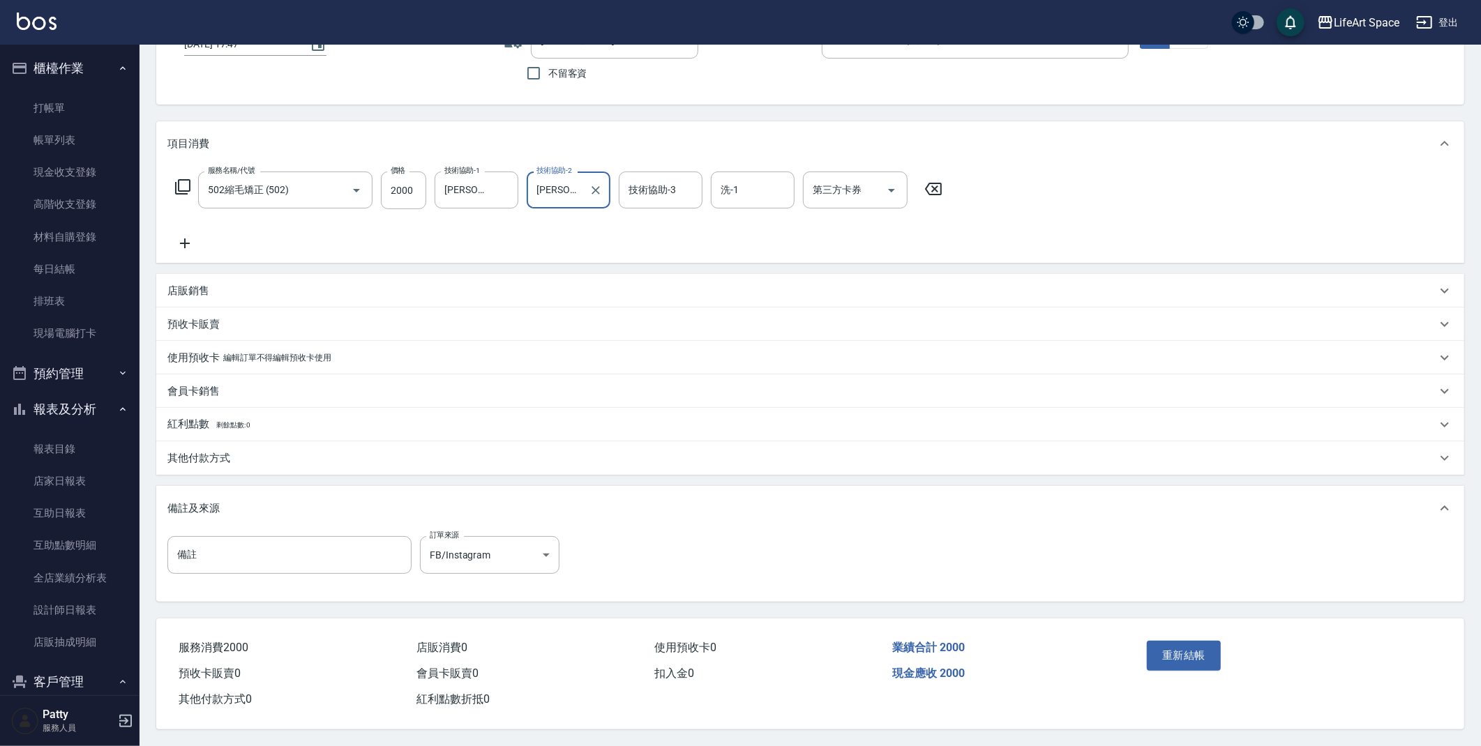
scroll to position [112, 0]
click at [1168, 652] on button "重新結帳" at bounding box center [1184, 655] width 74 height 29
